Goal: Transaction & Acquisition: Book appointment/travel/reservation

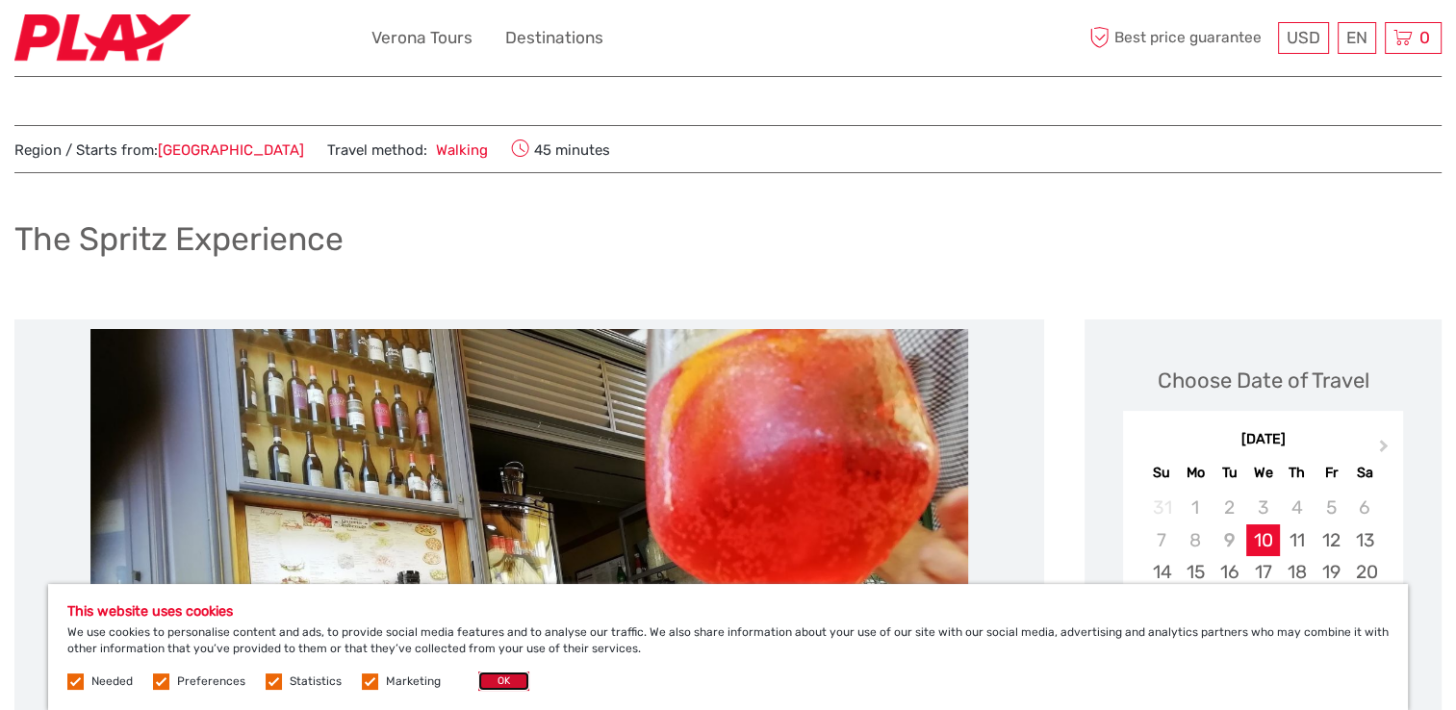
click at [493, 679] on button "OK" at bounding box center [503, 681] width 51 height 19
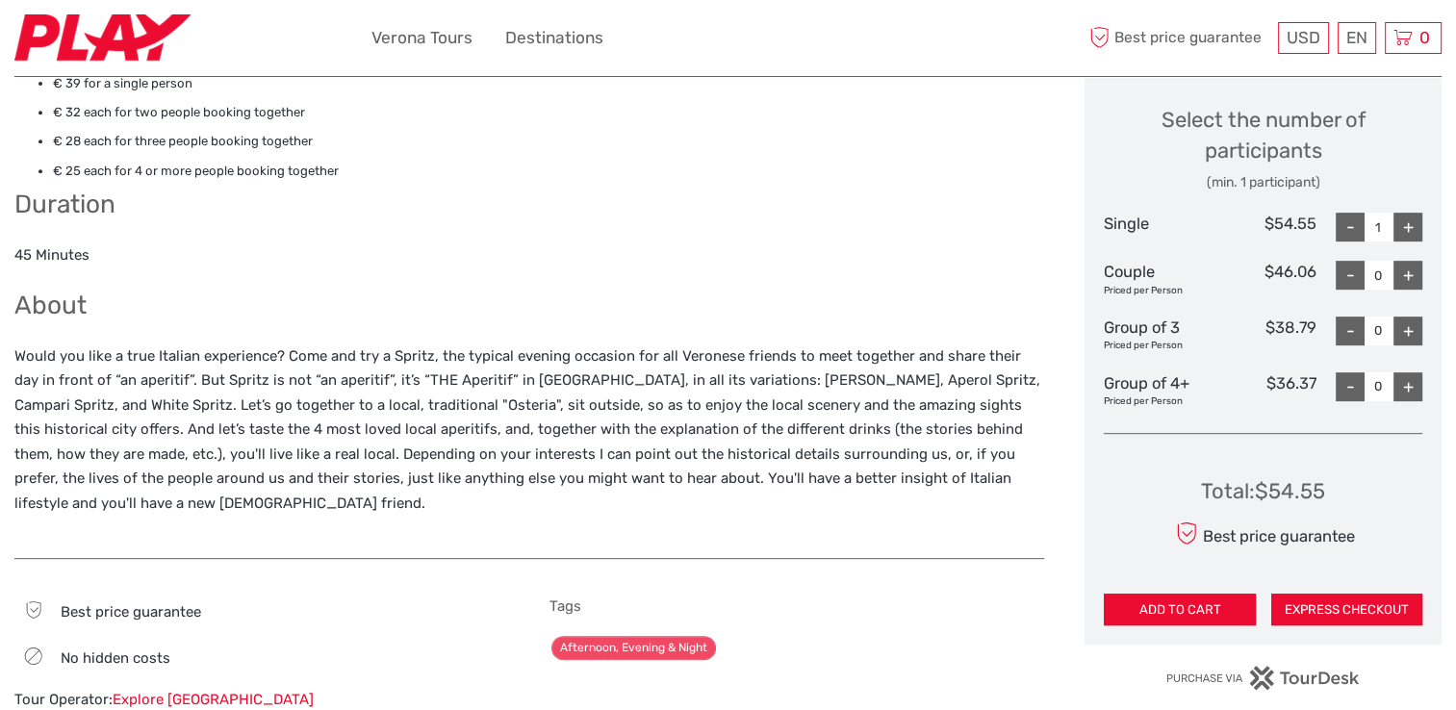
scroll to position [806, 0]
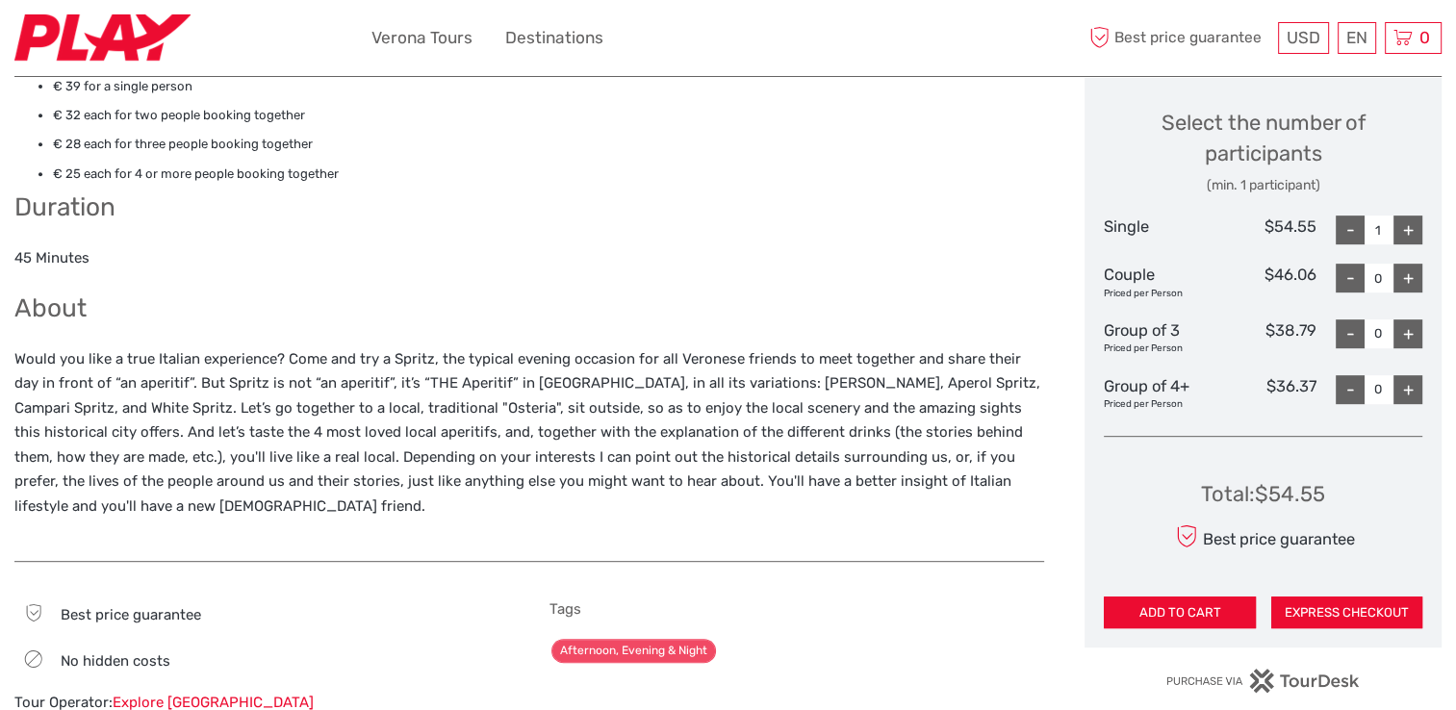
click at [1409, 391] on div "+" at bounding box center [1408, 389] width 29 height 29
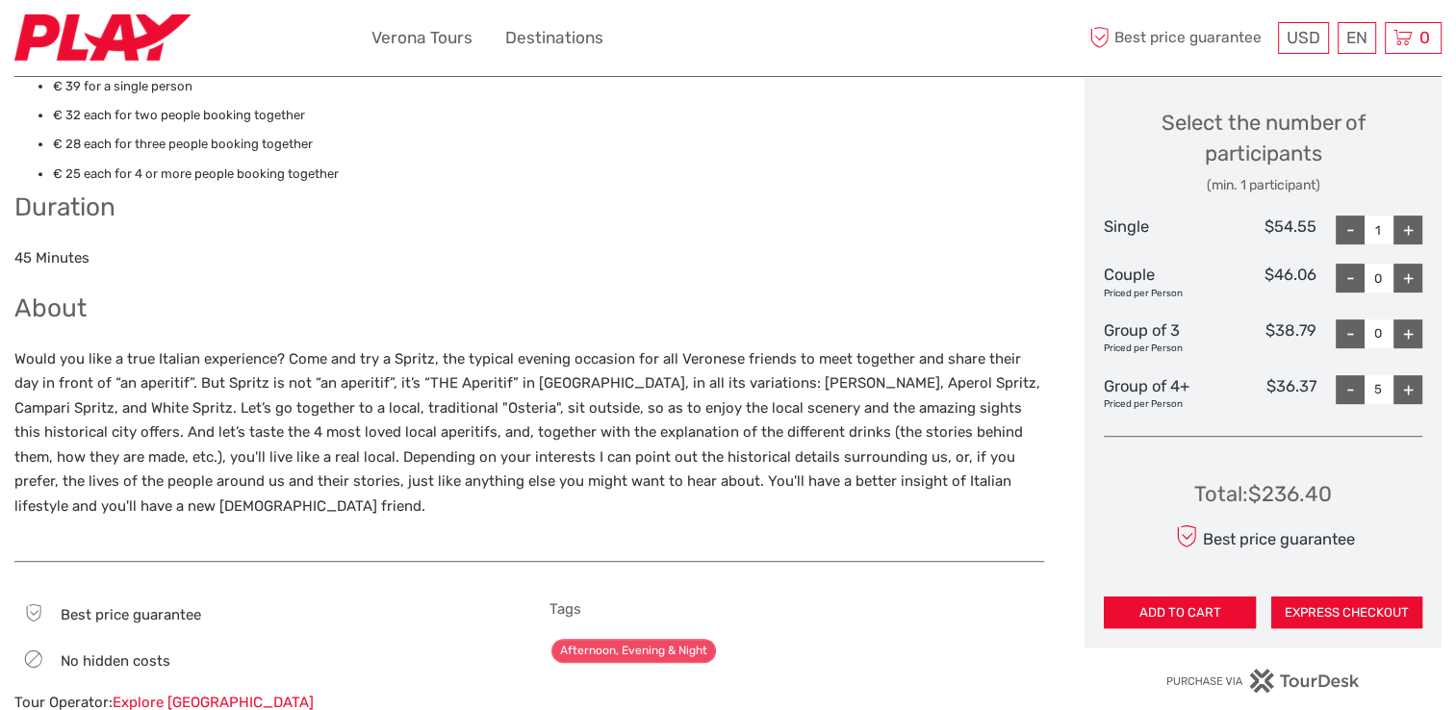
click at [1409, 391] on div "+" at bounding box center [1408, 389] width 29 height 29
type input "9"
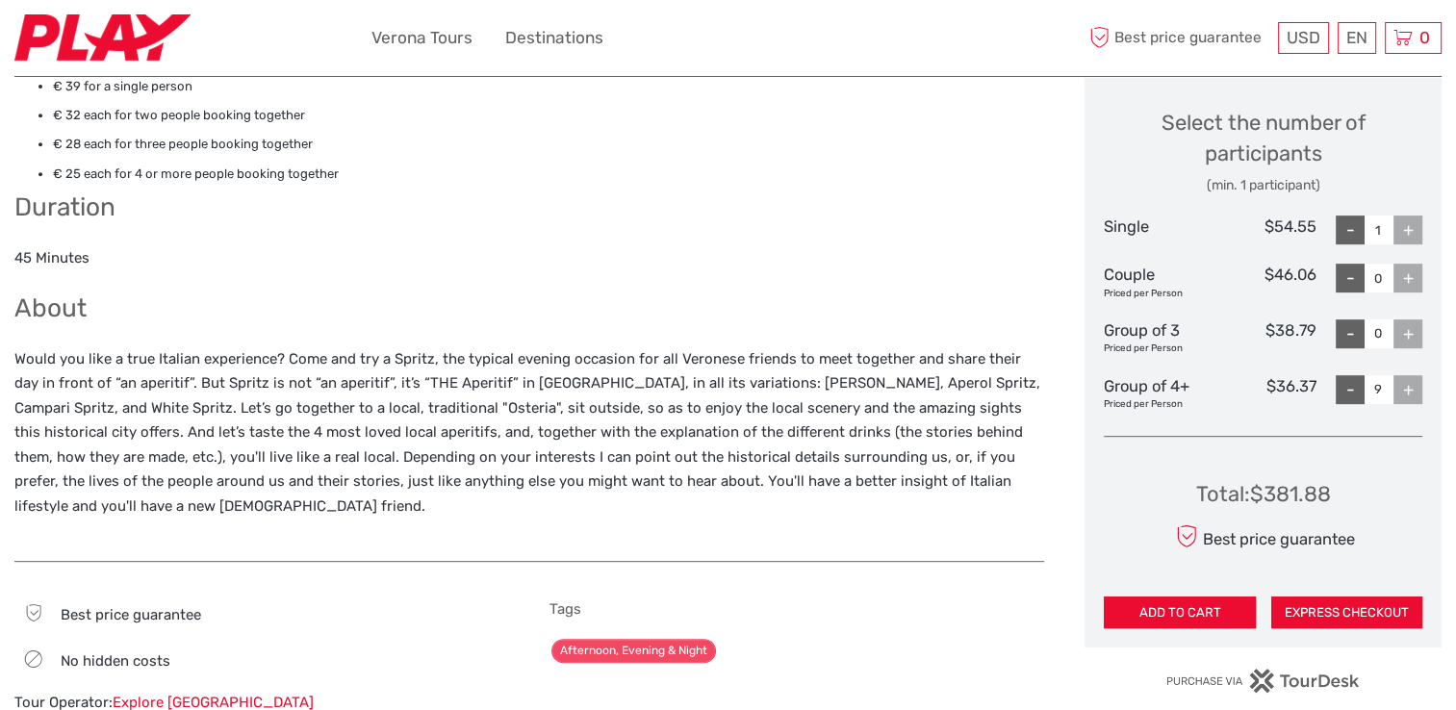
click at [1409, 391] on div "+" at bounding box center [1408, 389] width 29 height 29
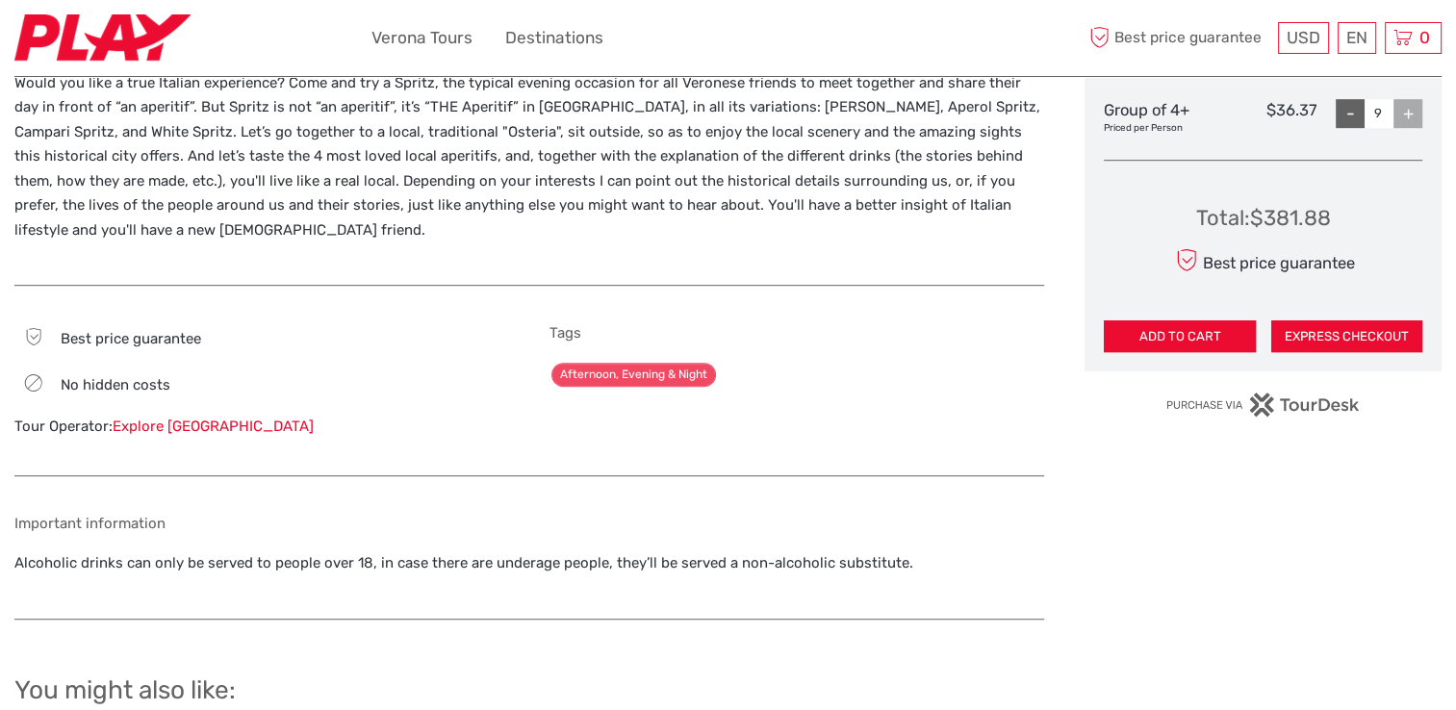
scroll to position [1078, 0]
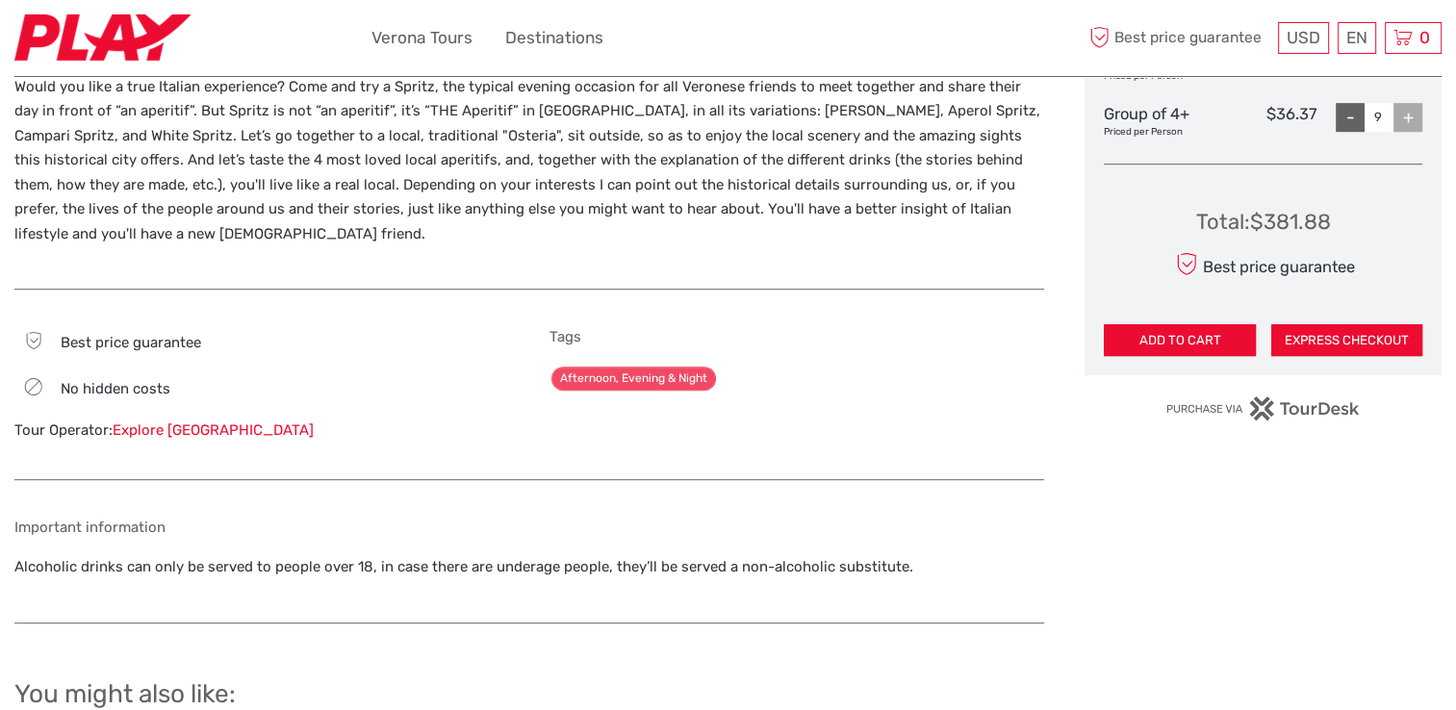
click at [177, 422] on link "Explore [GEOGRAPHIC_DATA]" at bounding box center [213, 430] width 201 height 17
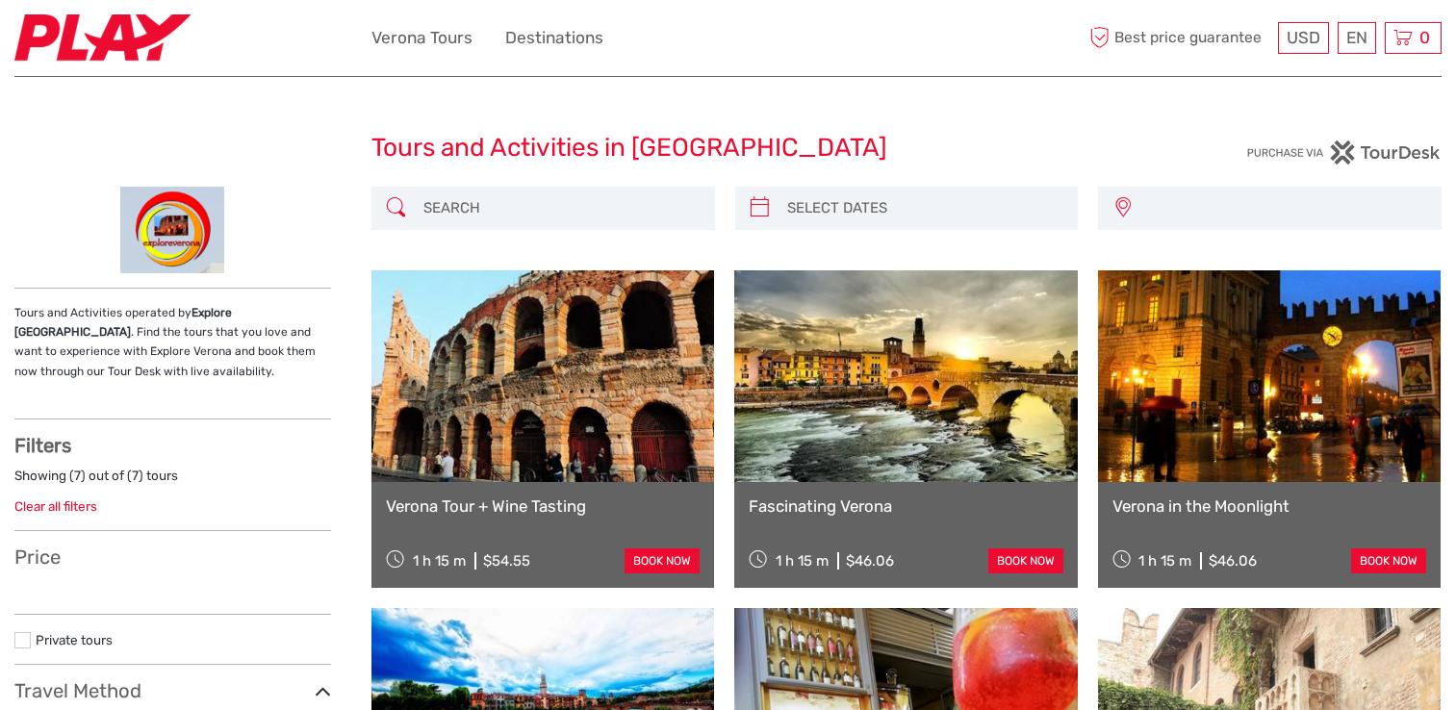
select select
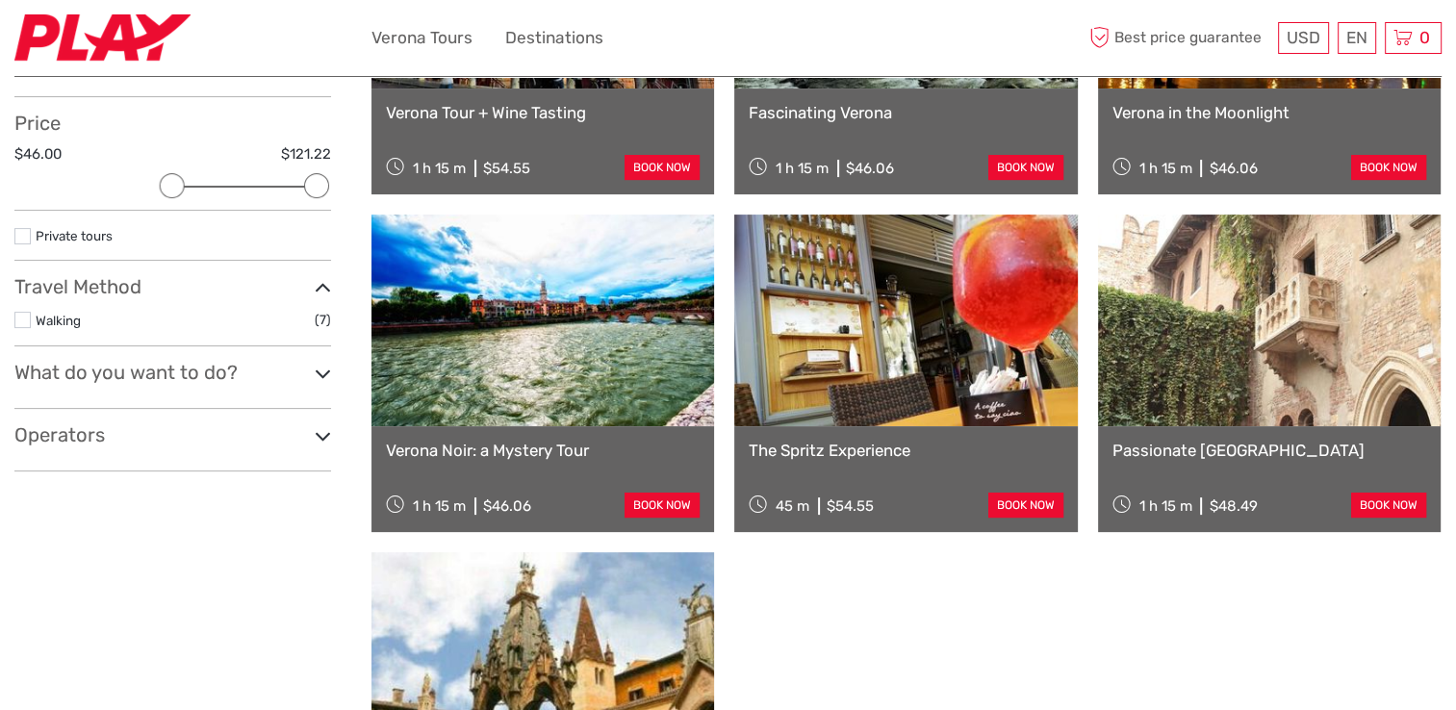
scroll to position [450, 0]
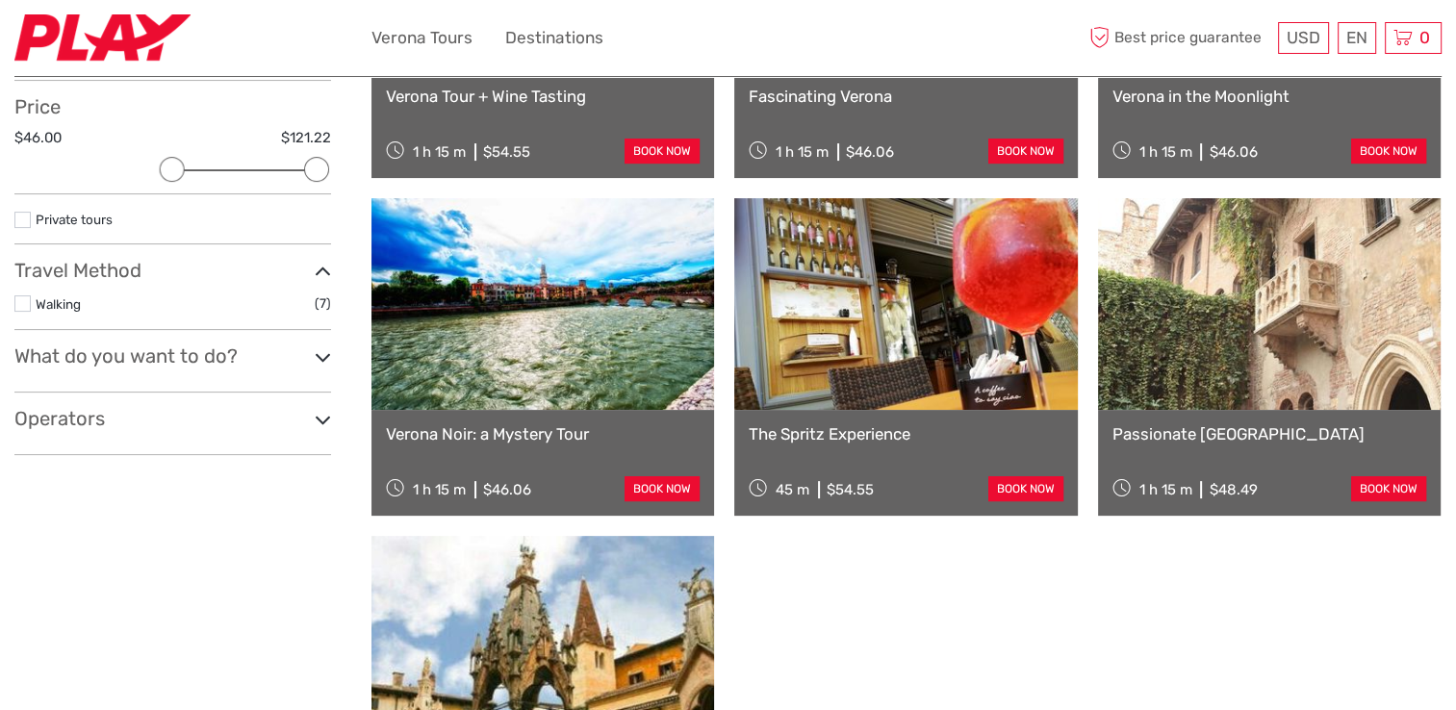
click at [847, 437] on link "The Spritz Experience" at bounding box center [906, 433] width 314 height 19
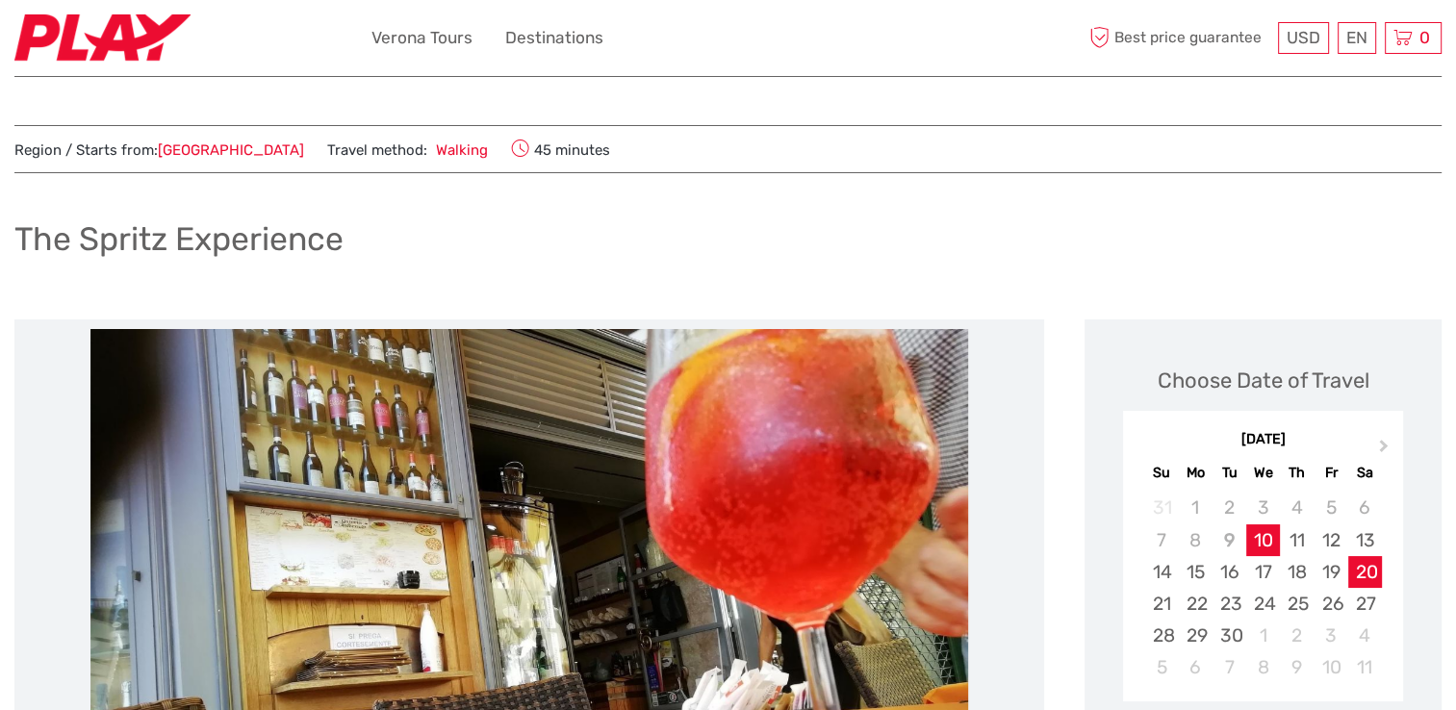
click at [1361, 576] on div "20" at bounding box center [1365, 572] width 34 height 32
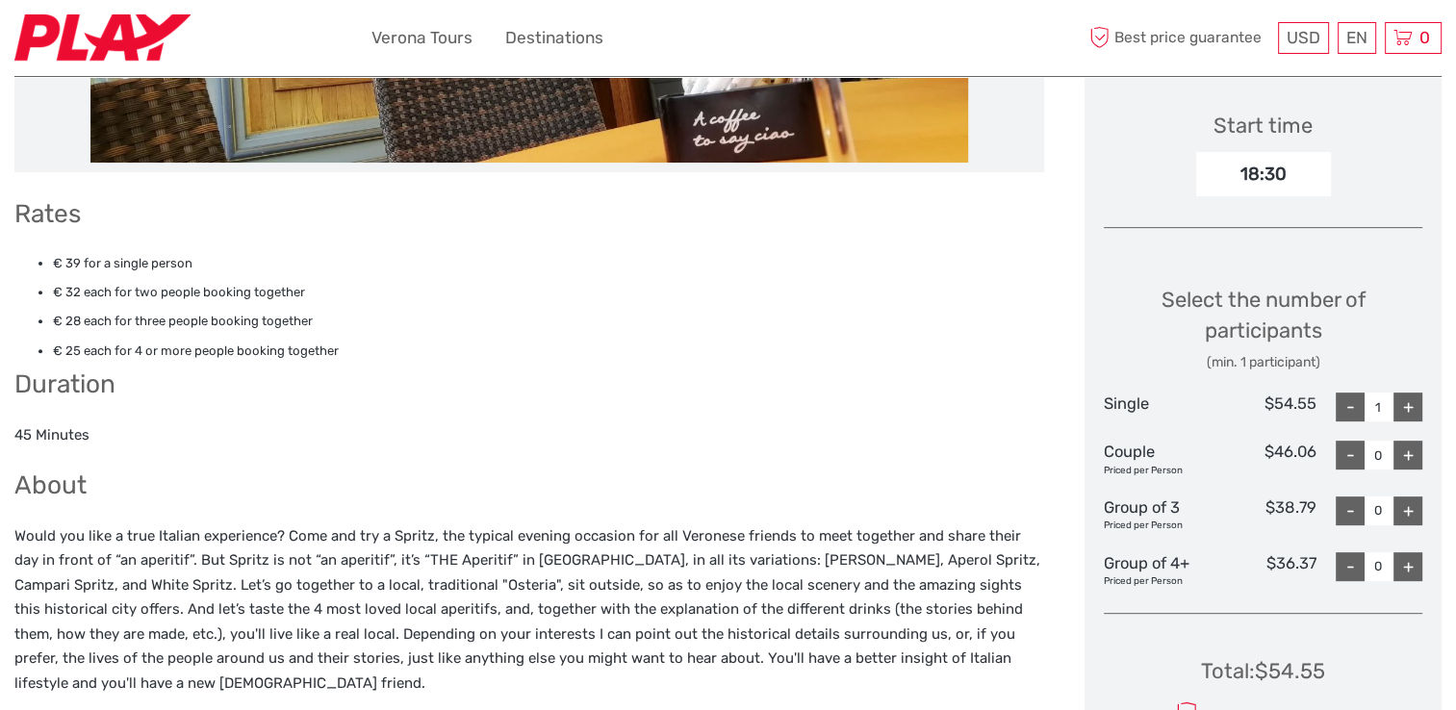
scroll to position [631, 0]
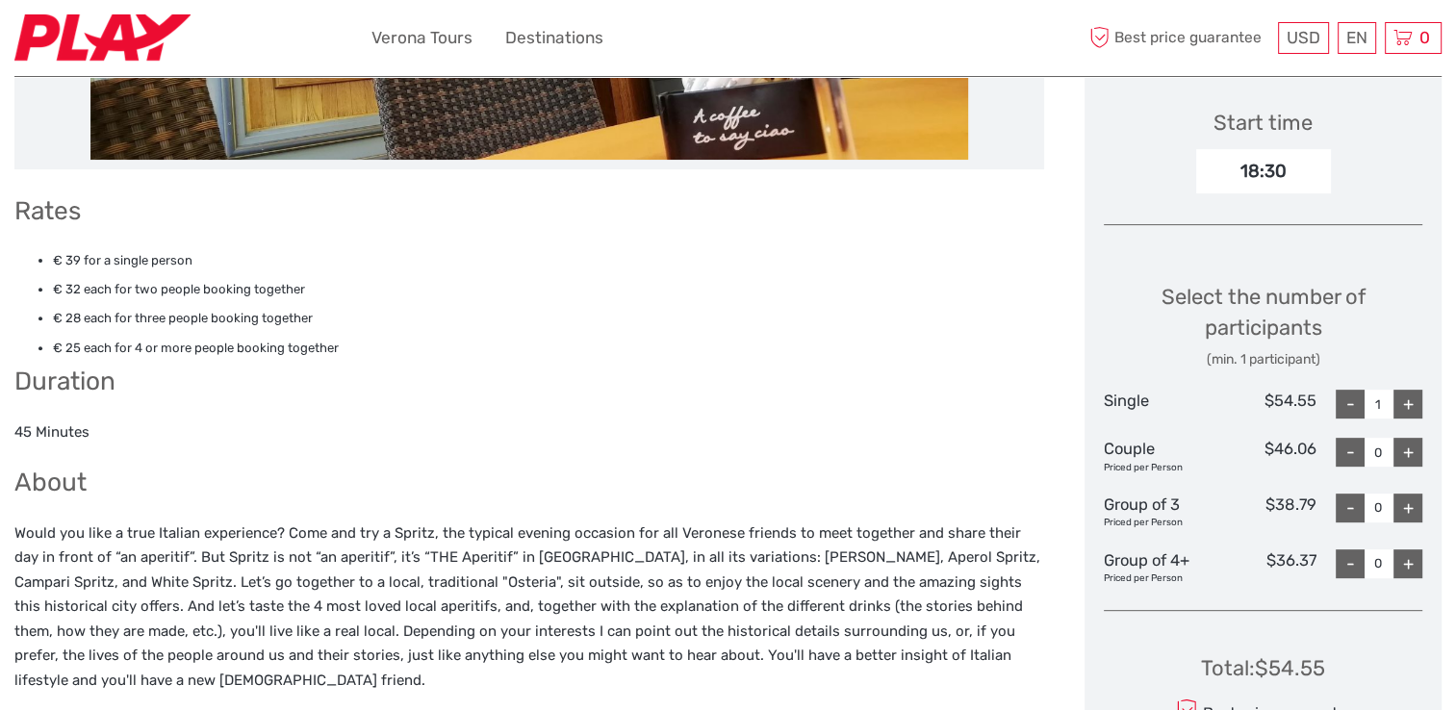
click at [1408, 575] on div "+" at bounding box center [1408, 564] width 29 height 29
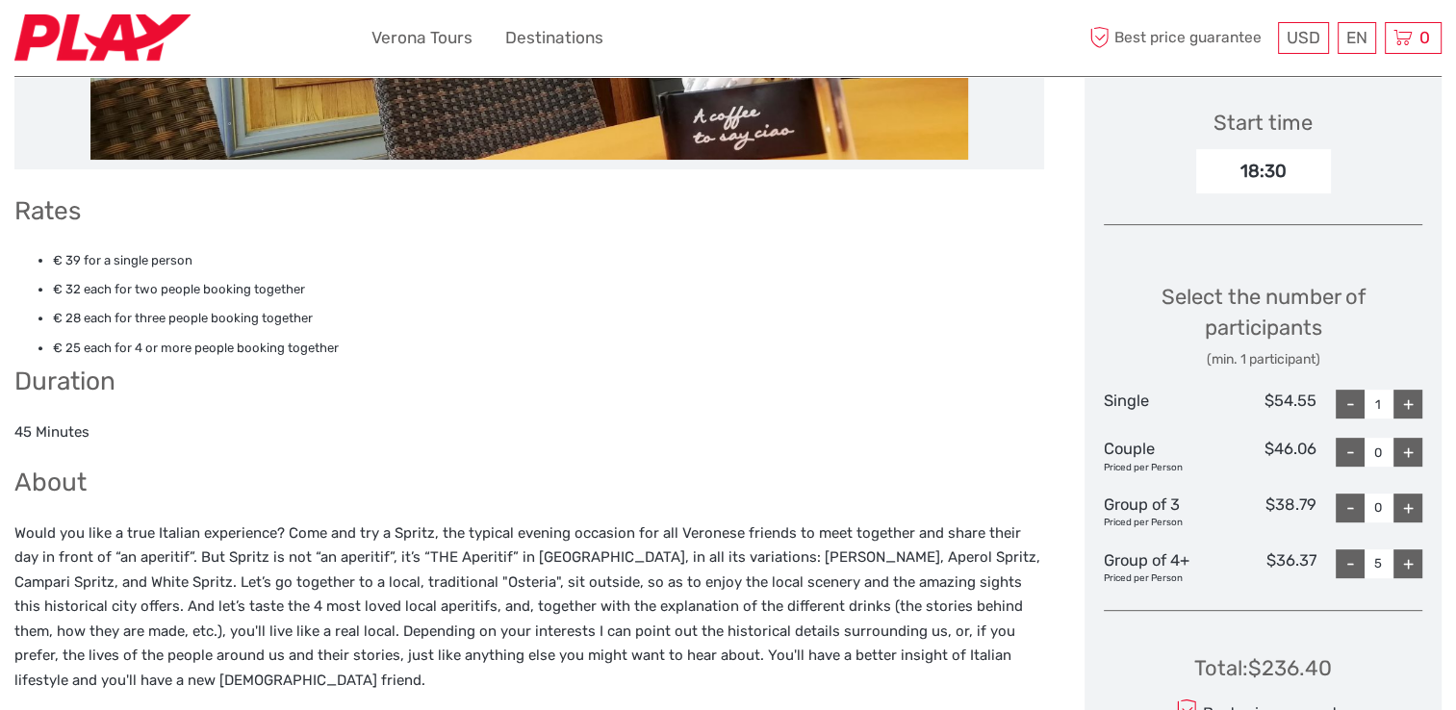
click at [1408, 575] on div "+" at bounding box center [1408, 564] width 29 height 29
type input "9"
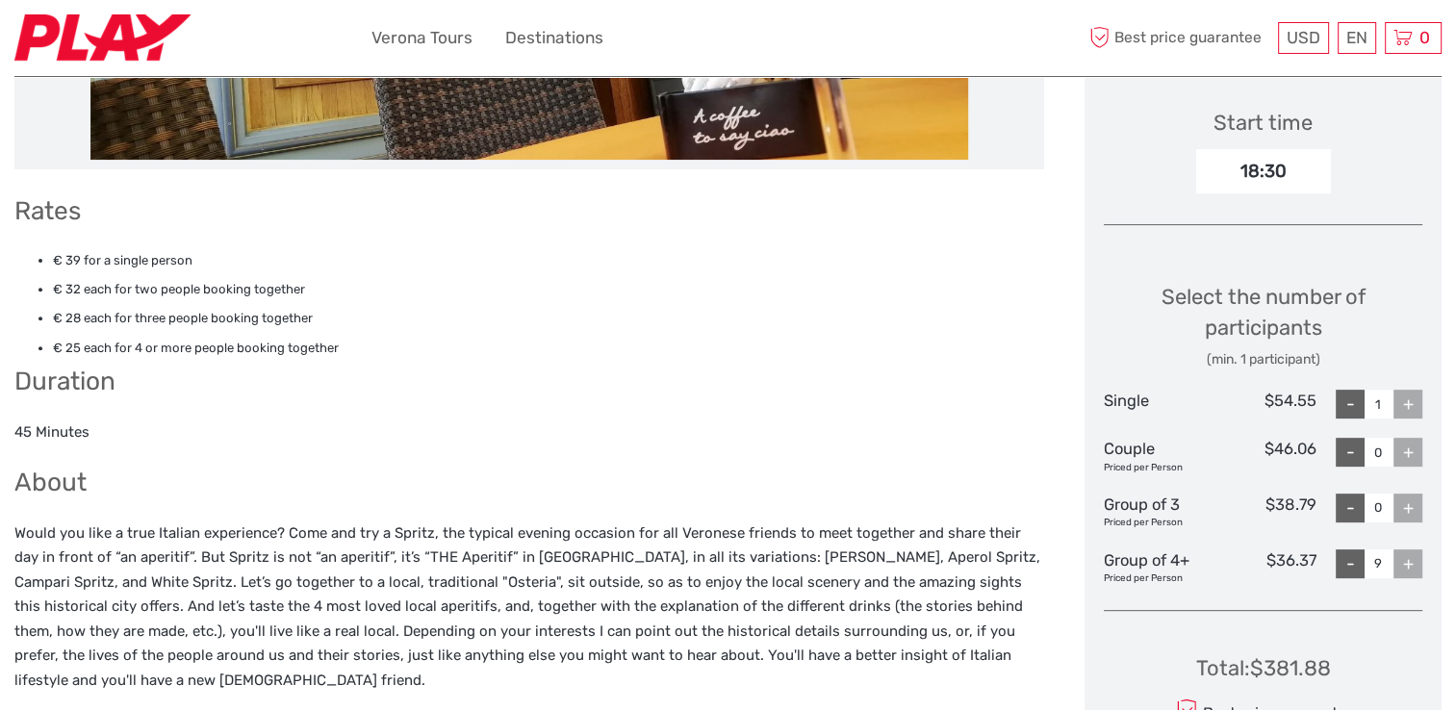
click at [1408, 575] on div "+" at bounding box center [1408, 564] width 29 height 29
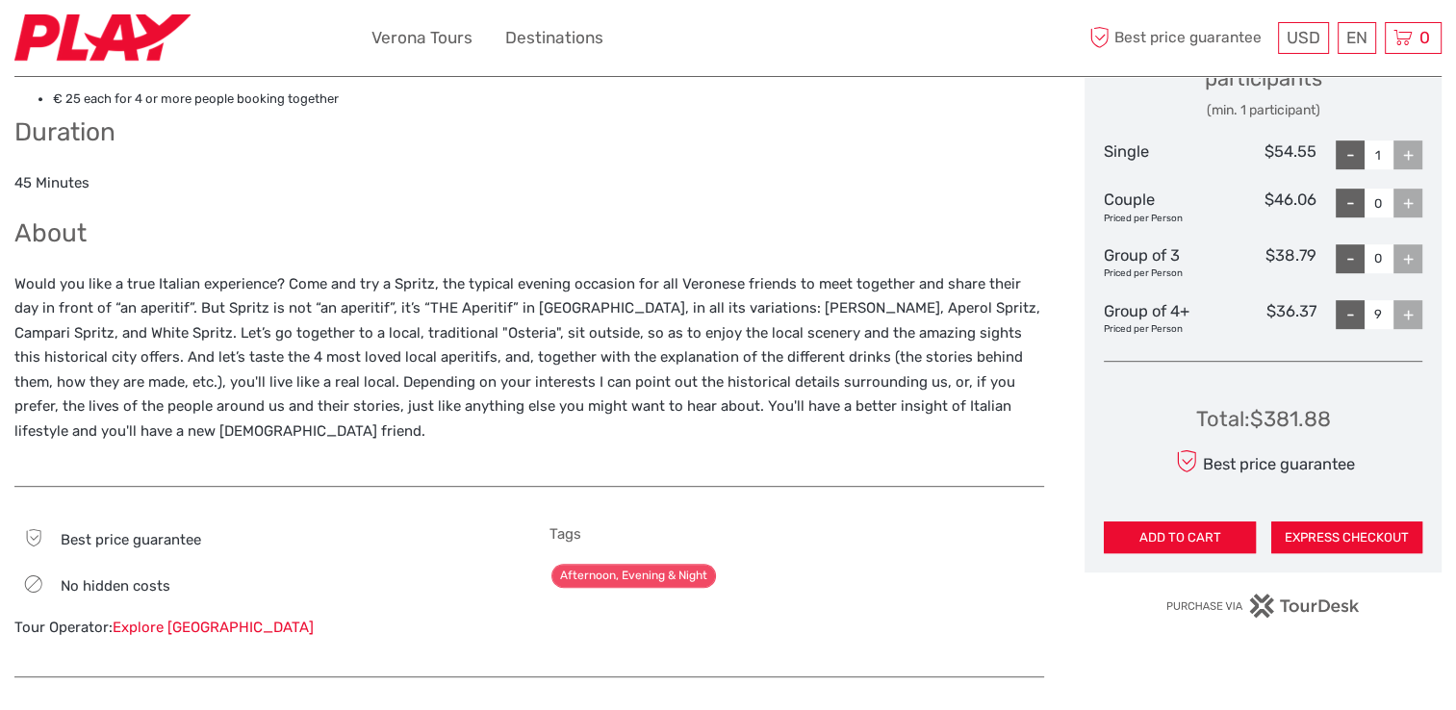
scroll to position [883, 0]
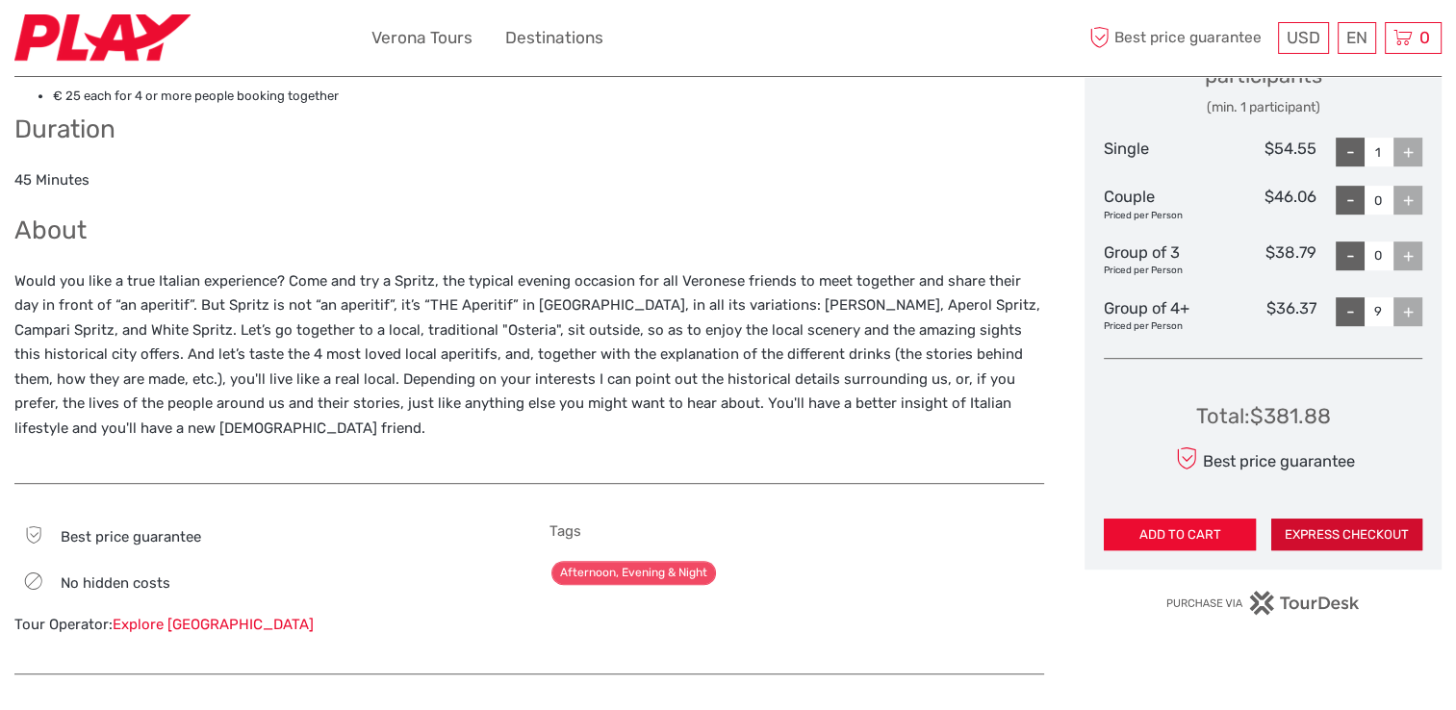
click at [1294, 537] on button "EXPRESS CHECKOUT" at bounding box center [1346, 535] width 151 height 33
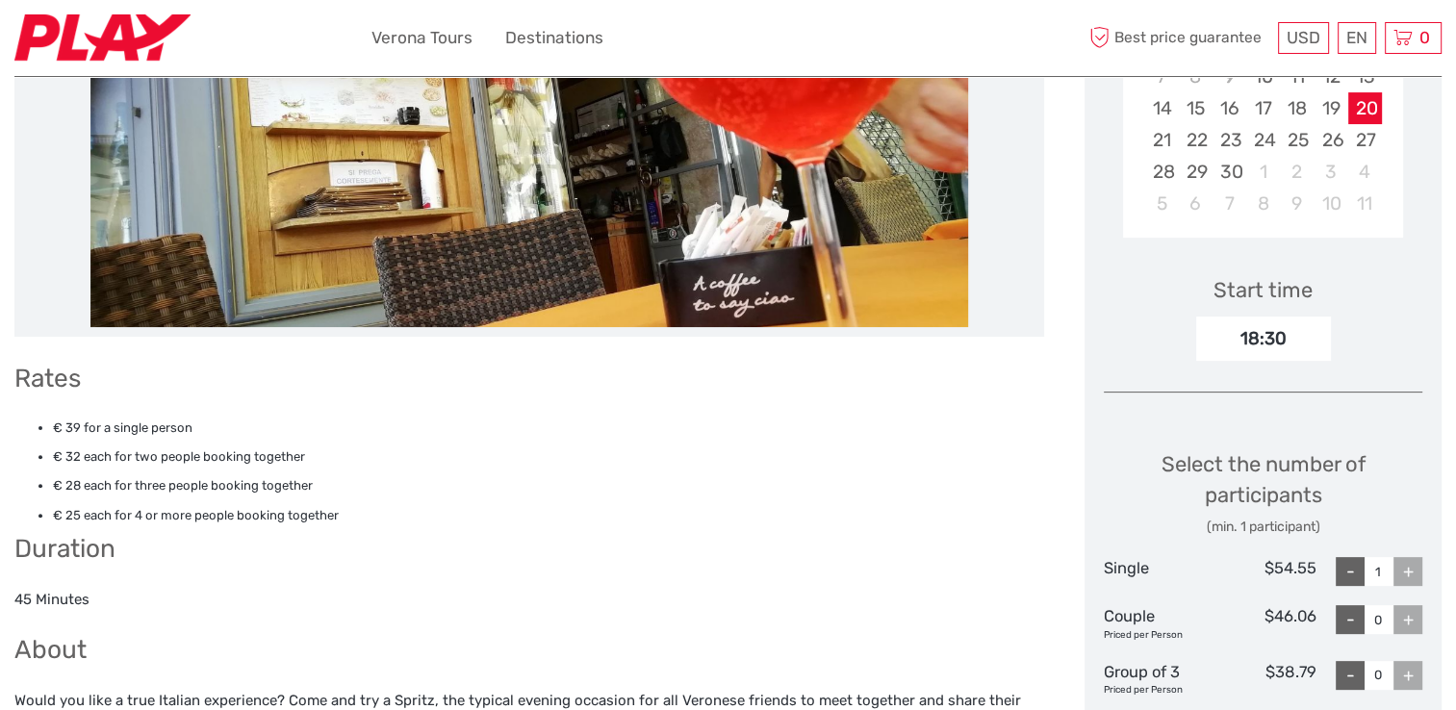
scroll to position [412, 0]
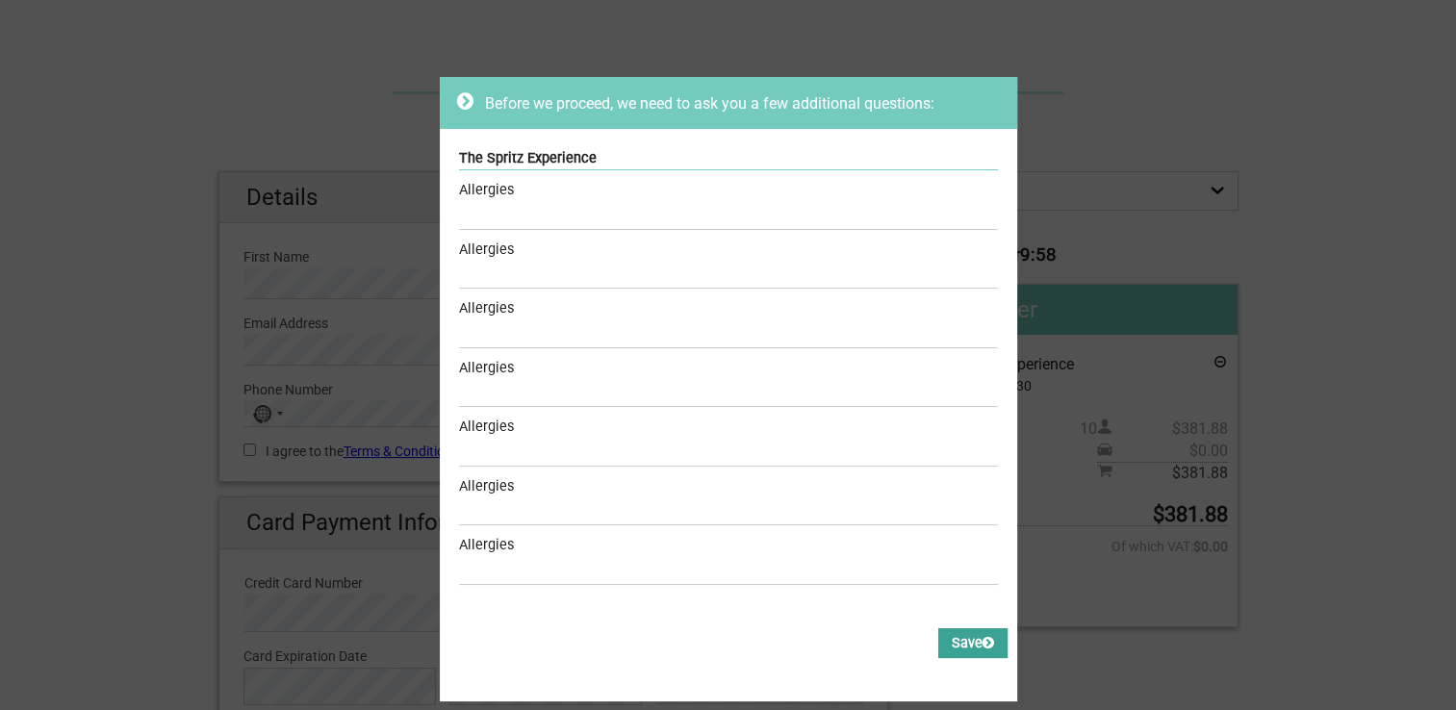
click at [964, 638] on button "Save" at bounding box center [972, 643] width 69 height 30
click at [457, 102] on icon at bounding box center [465, 100] width 16 height 19
click at [492, 212] on input "text" at bounding box center [728, 216] width 539 height 28
type input "x"
click at [477, 276] on input "text" at bounding box center [728, 275] width 539 height 28
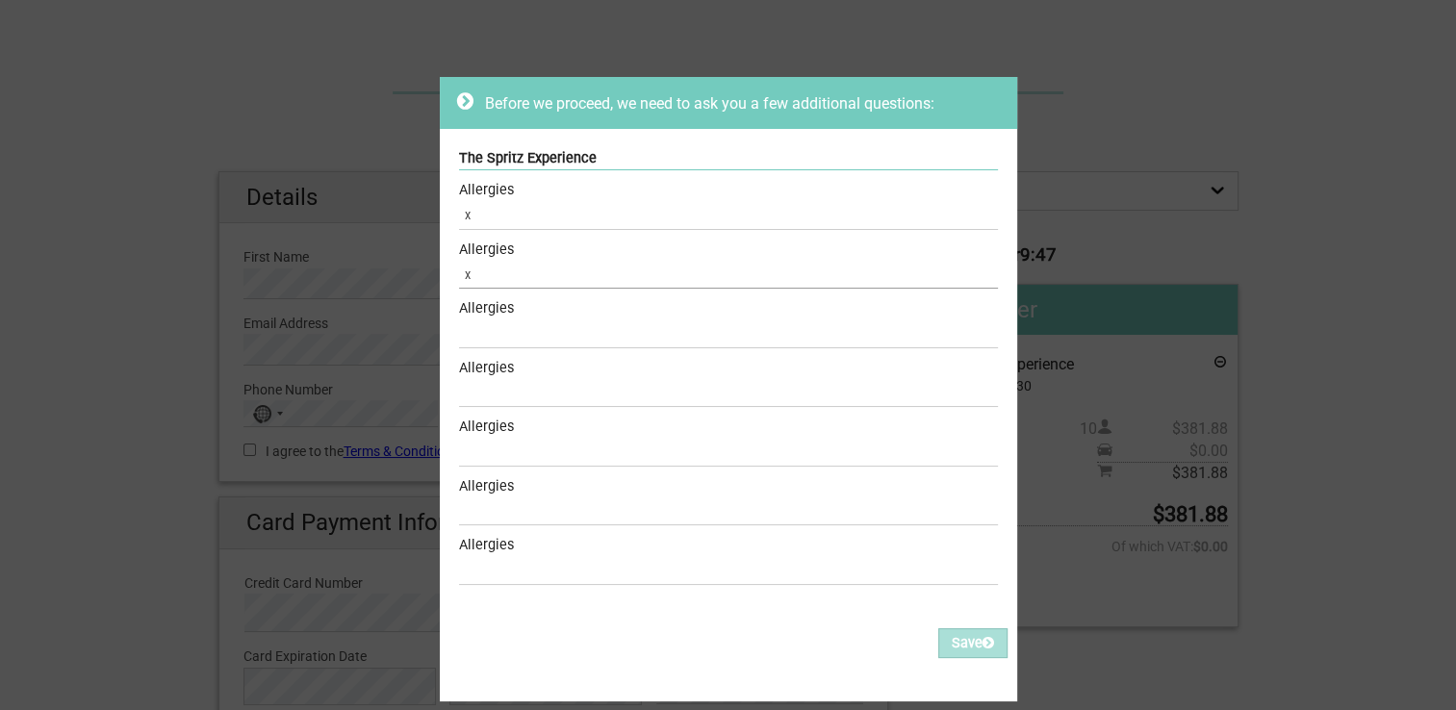
type input "x"
click at [473, 341] on input "text" at bounding box center [728, 334] width 539 height 28
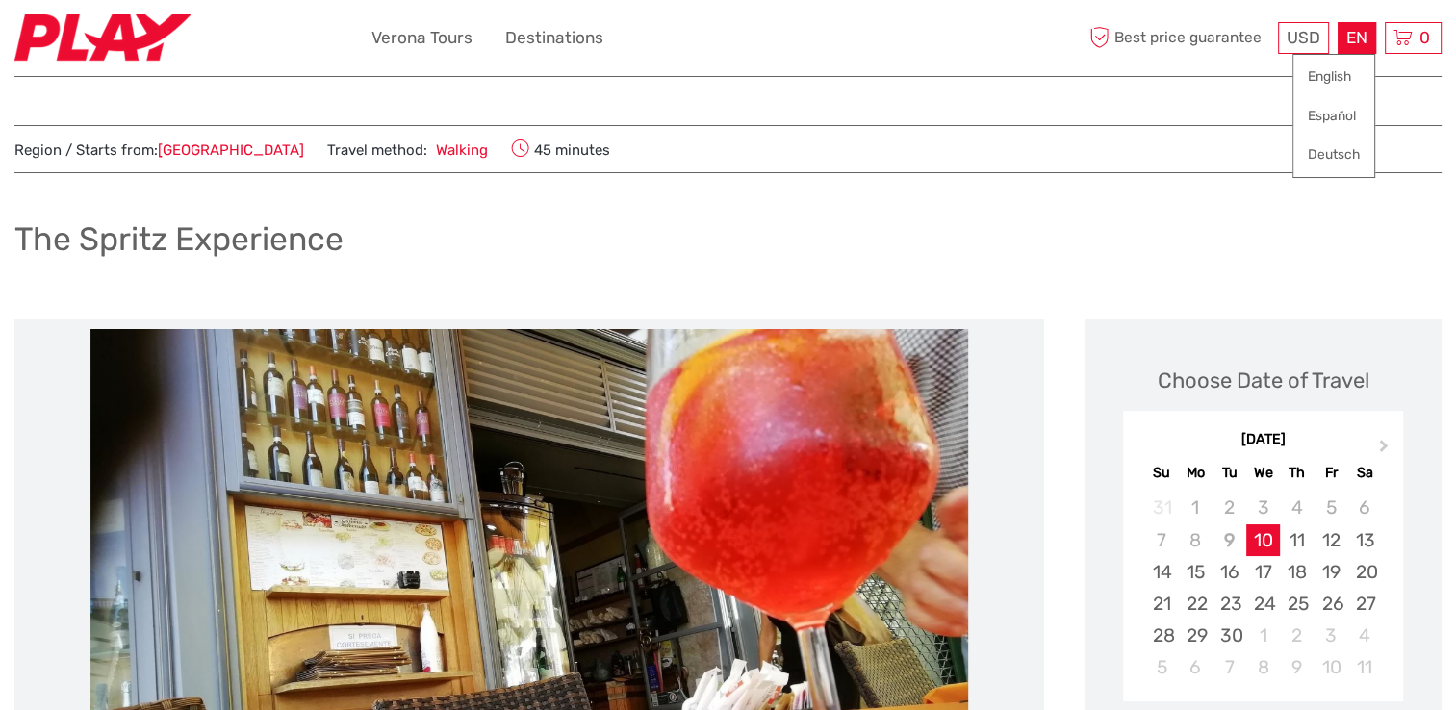
click at [1361, 36] on div "EN English Español Deutsch" at bounding box center [1357, 38] width 38 height 32
click at [1345, 73] on link "English" at bounding box center [1333, 77] width 81 height 35
click at [1309, 37] on span "USD" at bounding box center [1308, 37] width 34 height 19
click at [1301, 112] on link "€" at bounding box center [1298, 116] width 65 height 35
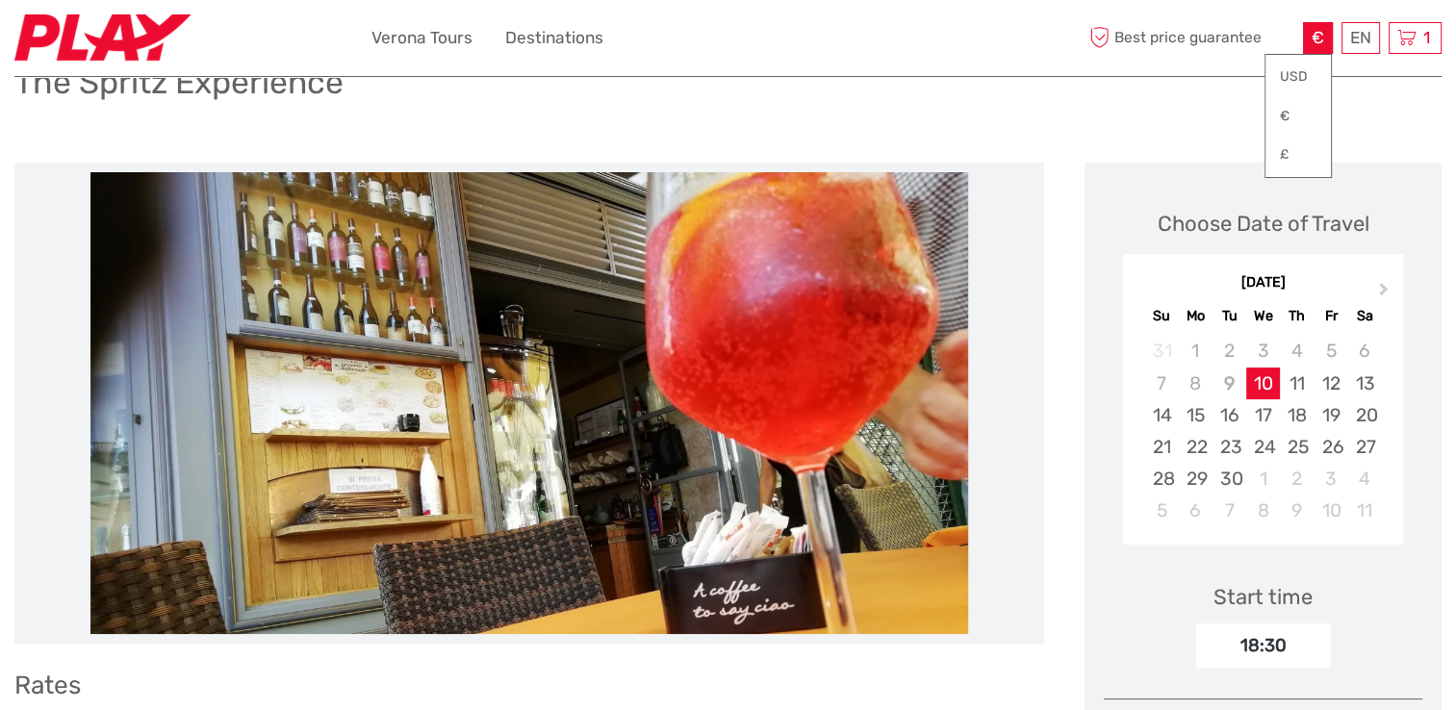
scroll to position [154, 0]
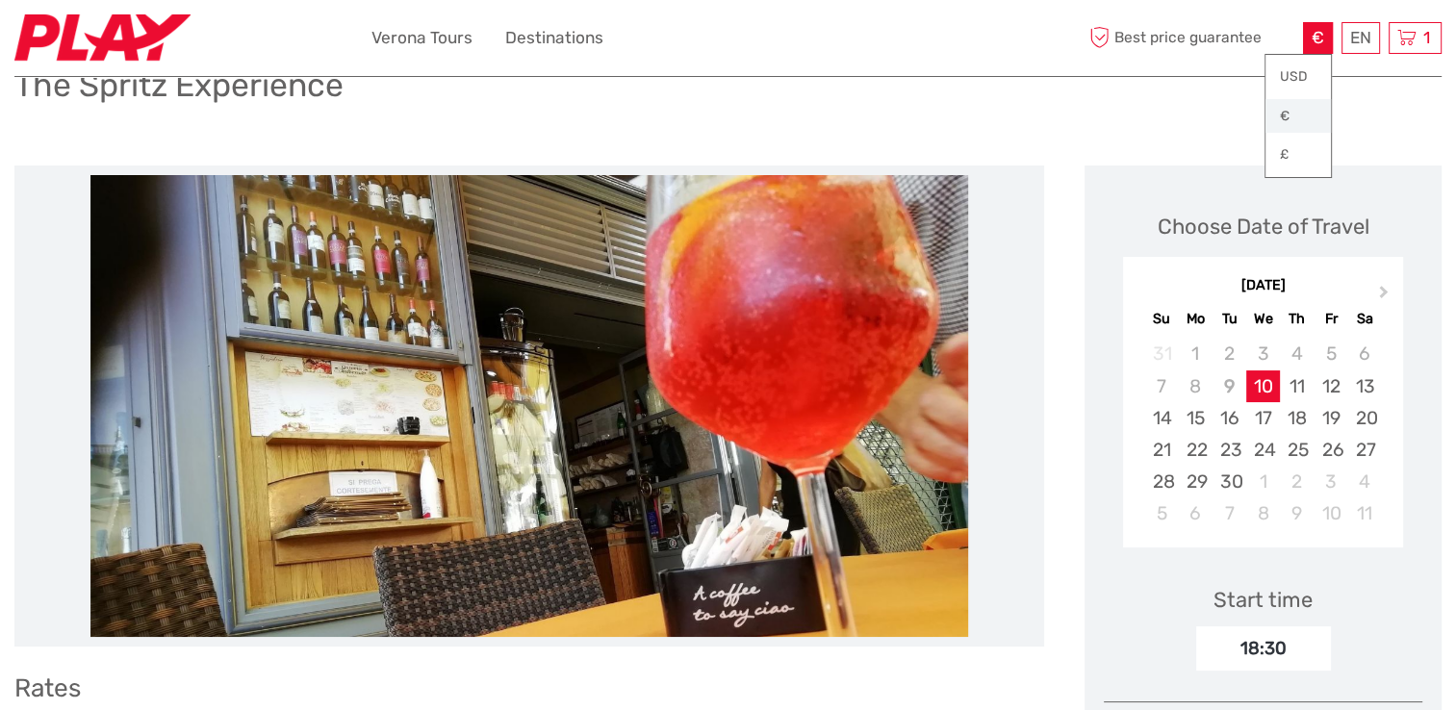
click at [1281, 113] on link "€" at bounding box center [1298, 116] width 65 height 35
click at [1326, 415] on div "19" at bounding box center [1331, 418] width 34 height 32
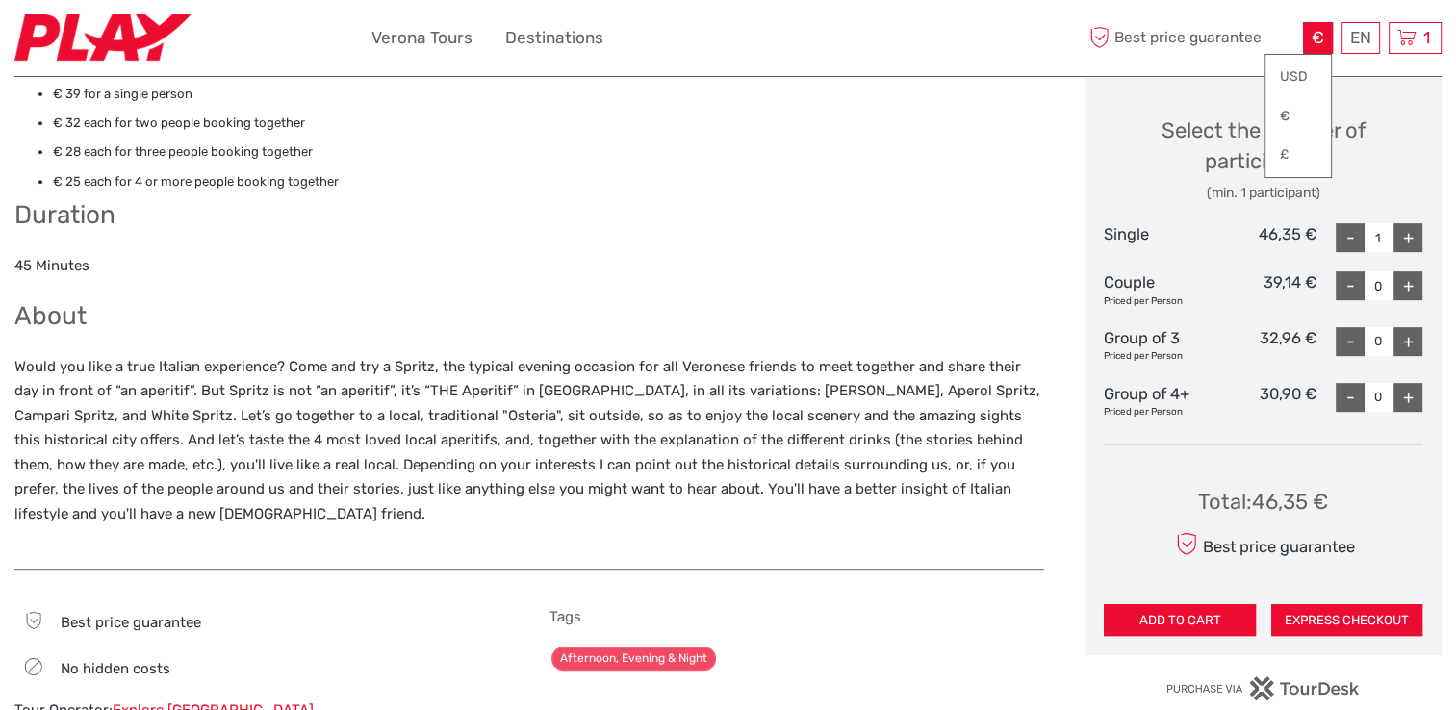
scroll to position [801, 0]
